Goal: Information Seeking & Learning: Check status

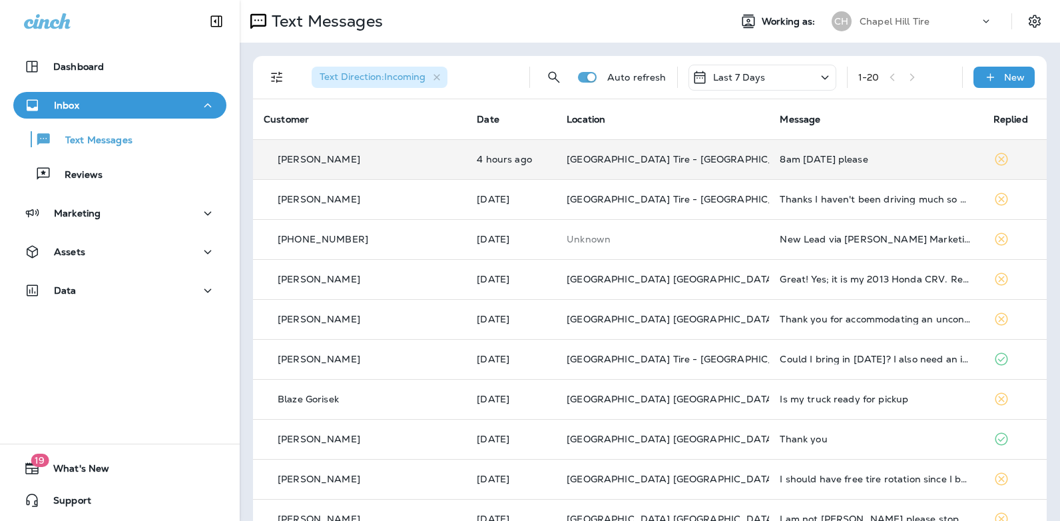
click at [780, 161] on div "8am [DATE] please" at bounding box center [876, 159] width 192 height 11
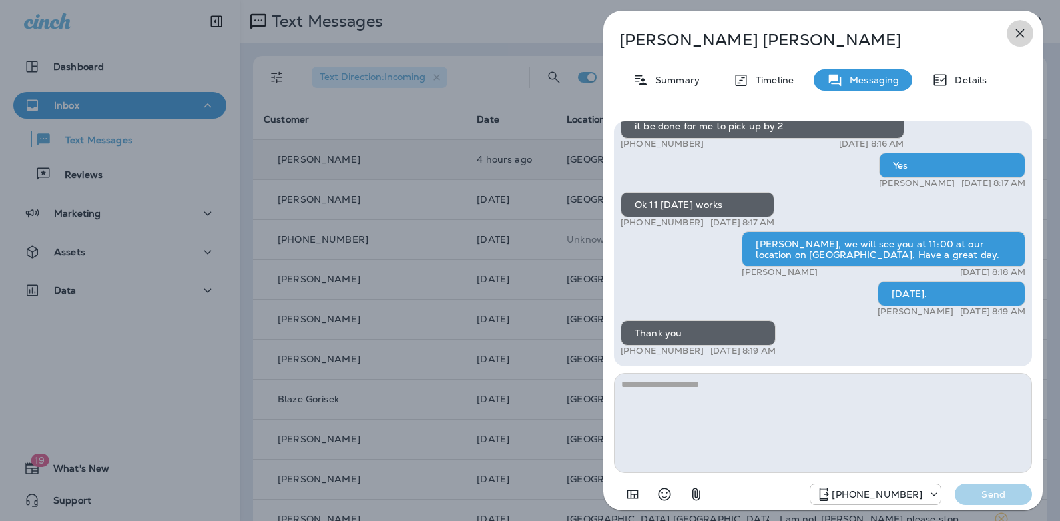
click at [1019, 23] on button "button" at bounding box center [1020, 33] width 27 height 27
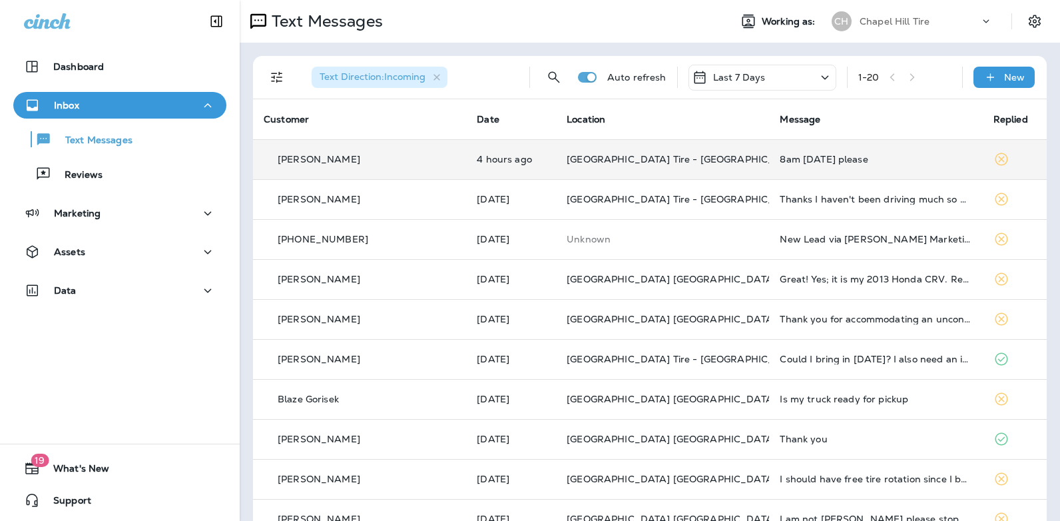
click at [817, 78] on icon at bounding box center [825, 77] width 16 height 17
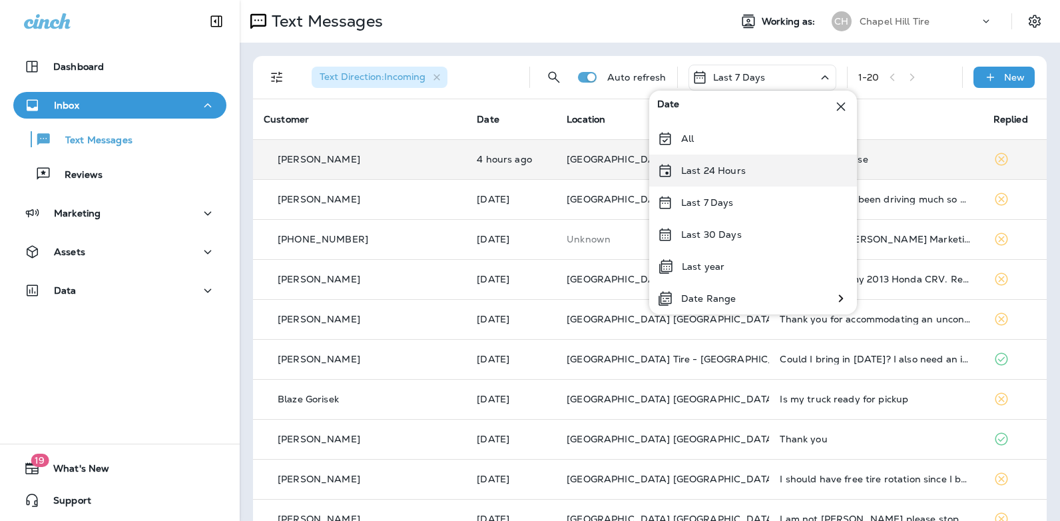
click at [741, 172] on p "Last 24 Hours" at bounding box center [713, 170] width 65 height 11
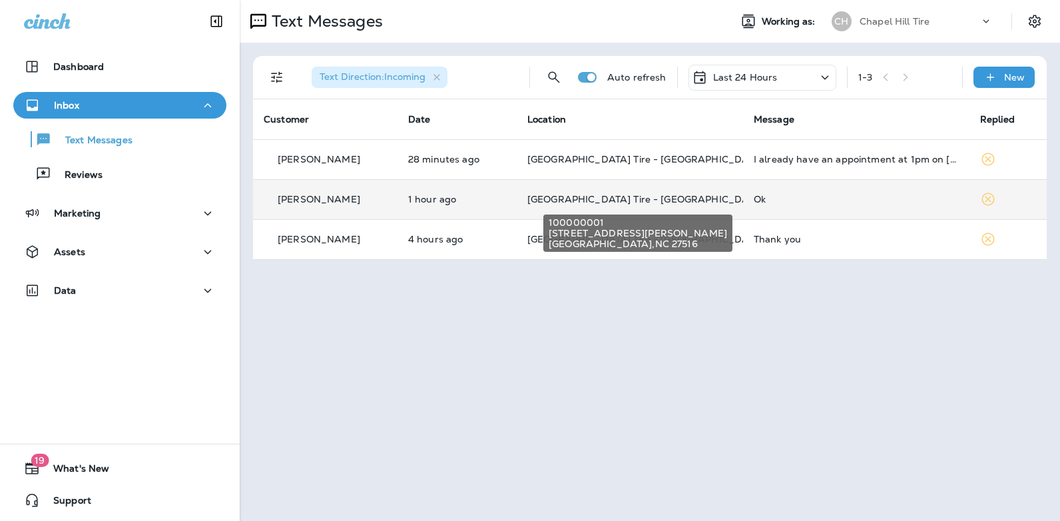
click at [647, 200] on span "[GEOGRAPHIC_DATA] Tire - [GEOGRAPHIC_DATA]." at bounding box center [647, 199] width 240 height 12
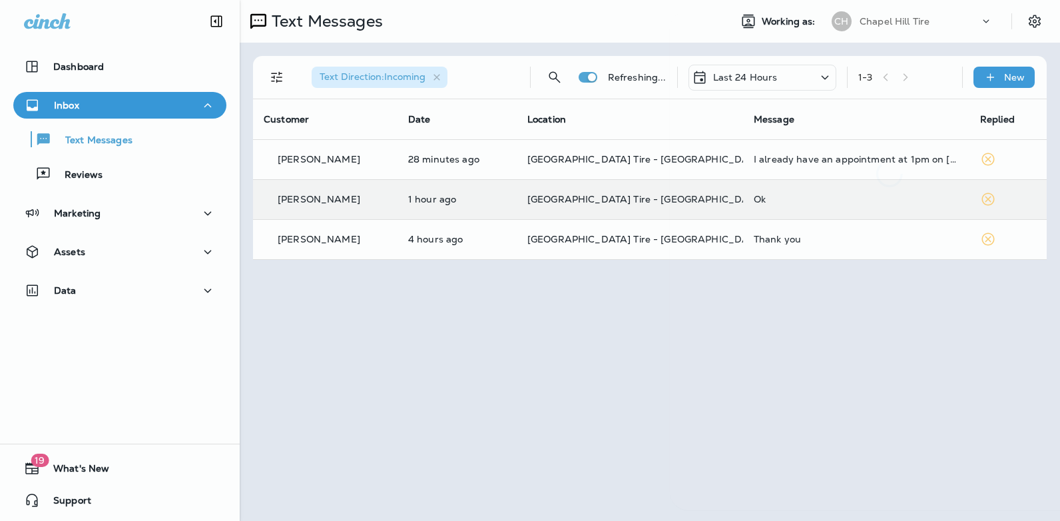
click at [647, 200] on div at bounding box center [597, 260] width 1060 height 521
click at [754, 198] on div "Ok" at bounding box center [856, 199] width 205 height 11
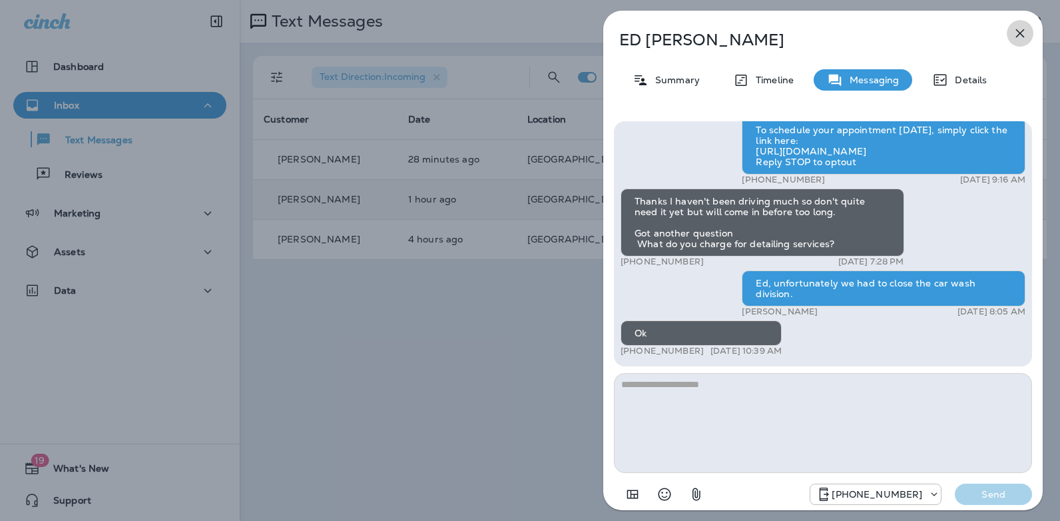
click at [1019, 31] on icon "button" at bounding box center [1020, 33] width 9 height 9
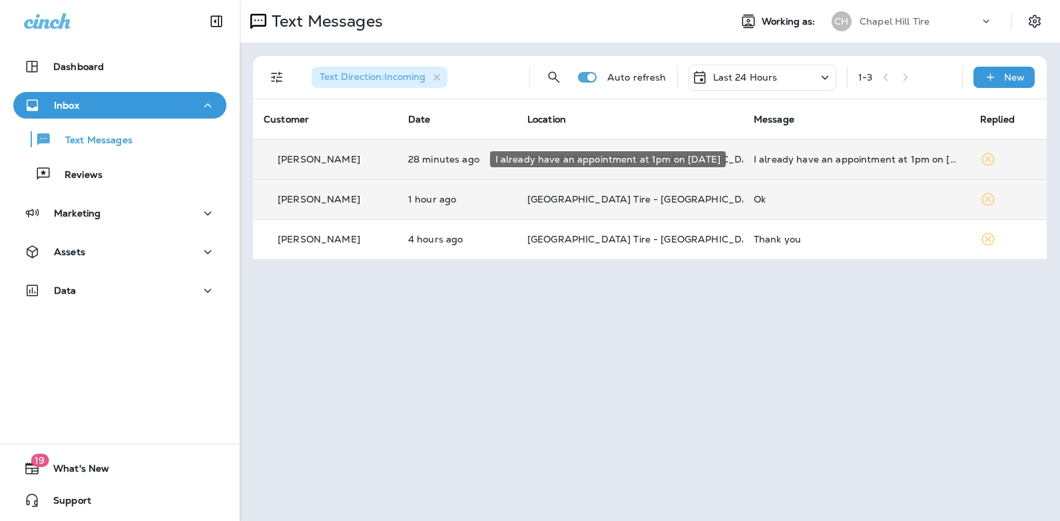
click at [775, 158] on div "I already have an appointment at 1pm on [DATE]" at bounding box center [856, 159] width 205 height 11
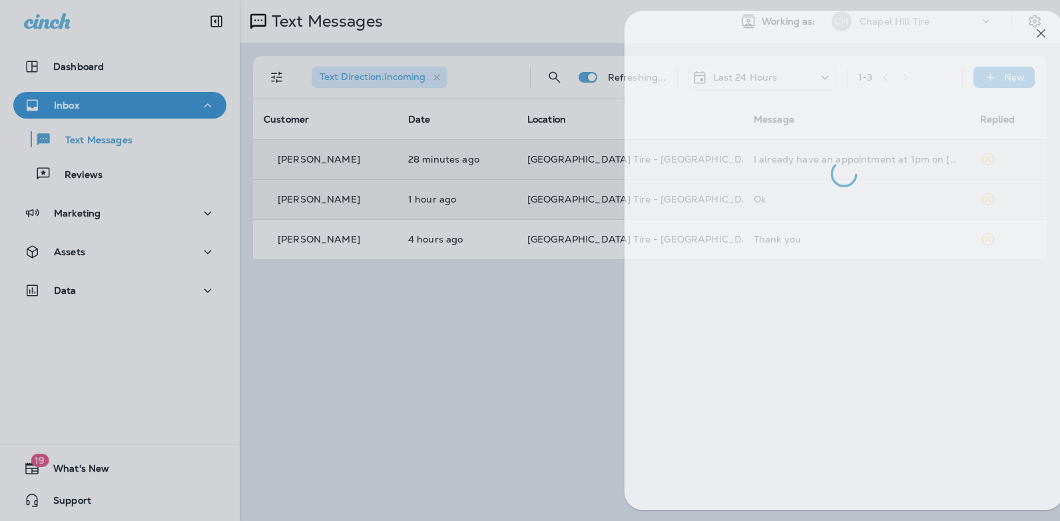
click at [775, 158] on div at bounding box center [845, 99] width 440 height 176
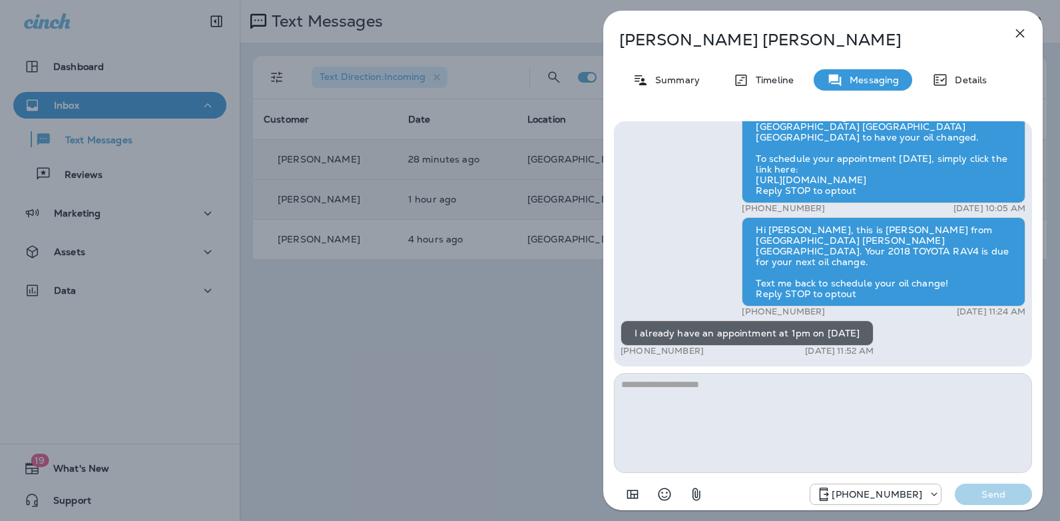
click at [1022, 34] on icon "button" at bounding box center [1020, 33] width 16 height 16
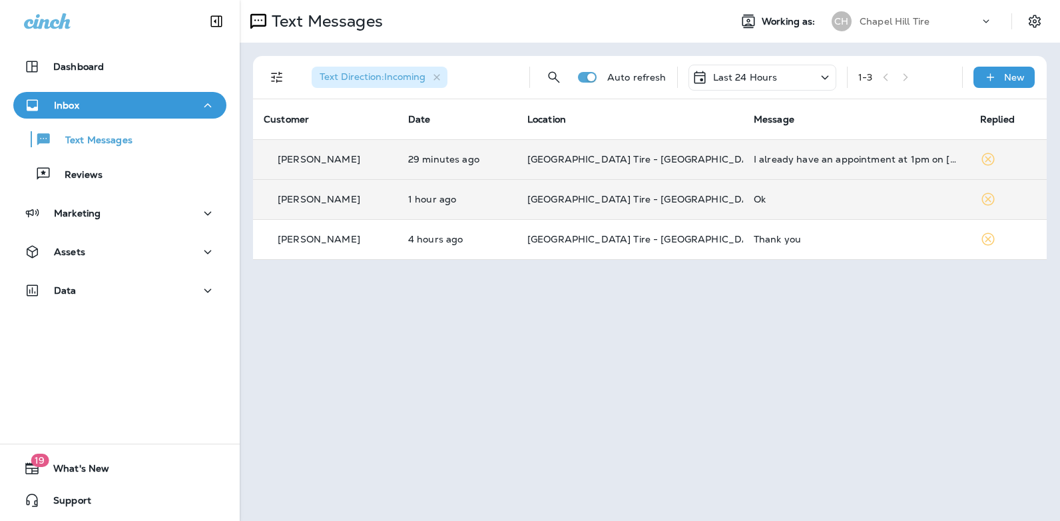
click at [643, 203] on span "[GEOGRAPHIC_DATA] Tire - [GEOGRAPHIC_DATA]." at bounding box center [647, 199] width 240 height 12
click at [643, 203] on div at bounding box center [597, 260] width 1060 height 521
click at [754, 198] on div "Ok" at bounding box center [856, 199] width 205 height 11
click at [743, 198] on div at bounding box center [890, 315] width 440 height 408
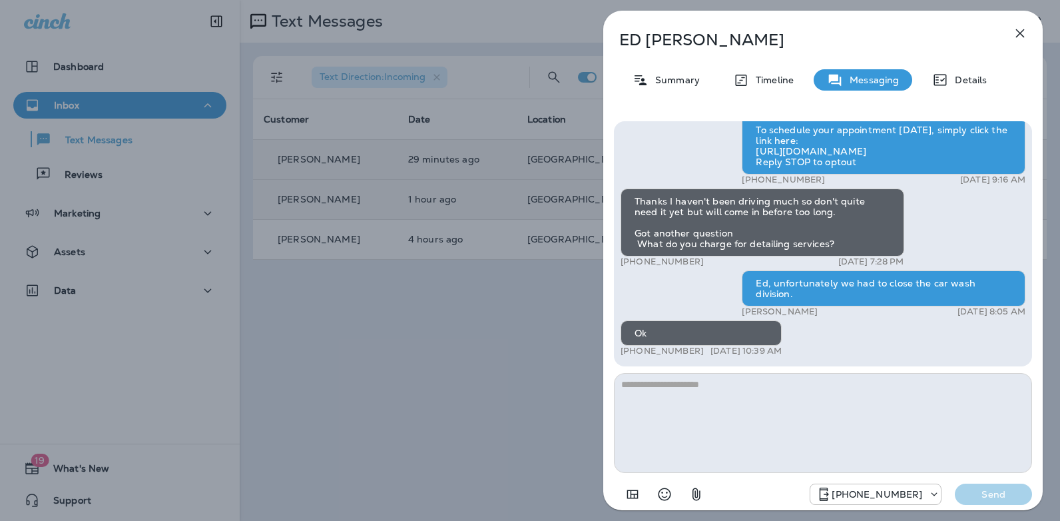
click at [1023, 21] on button "button" at bounding box center [1020, 33] width 27 height 27
